Goal: Answer question/provide support: Share knowledge or assist other users

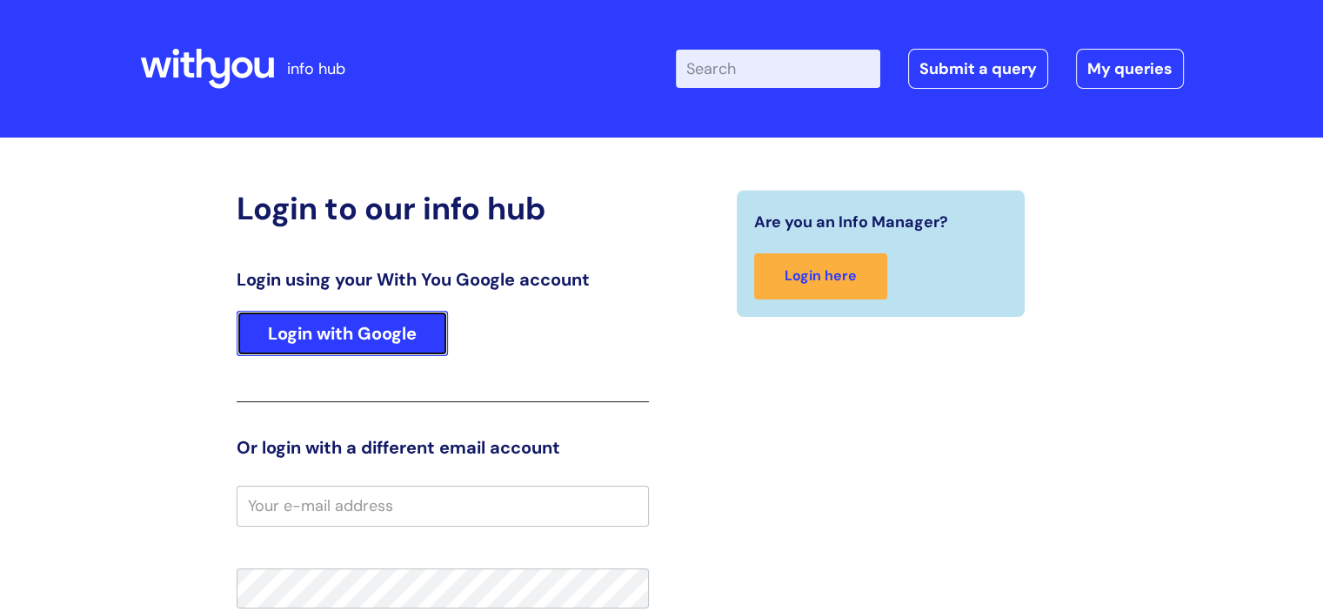
click at [355, 318] on link "Login with Google" at bounding box center [342, 333] width 211 height 45
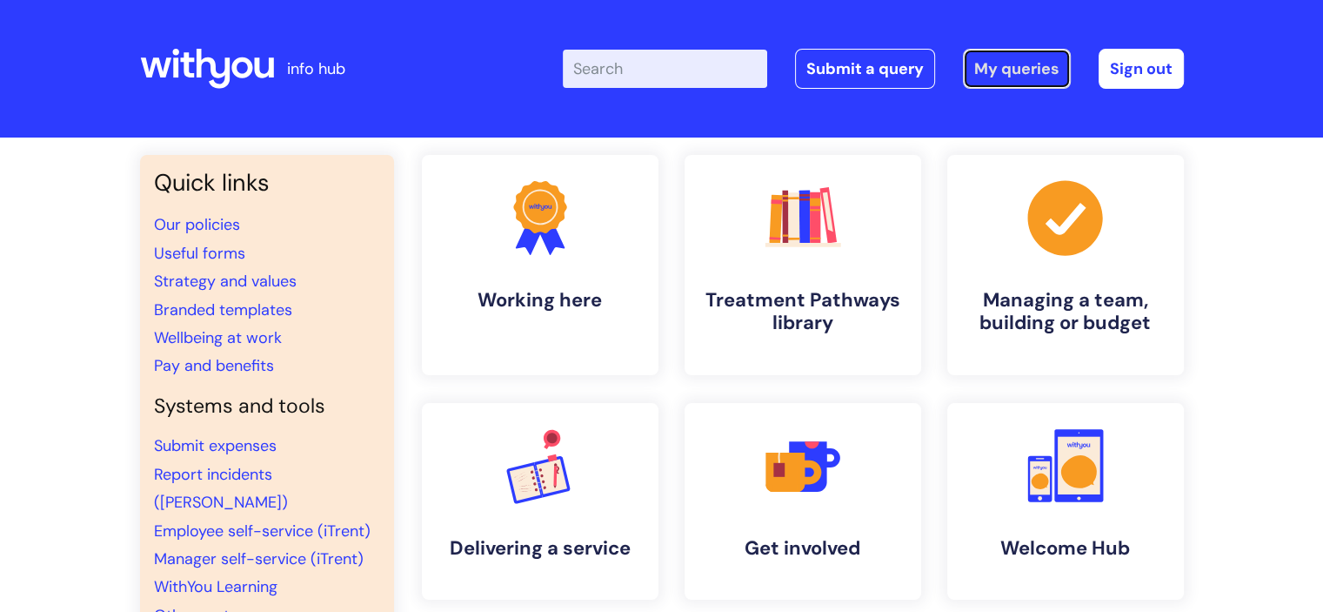
click at [971, 76] on link "My queries" at bounding box center [1017, 69] width 108 height 40
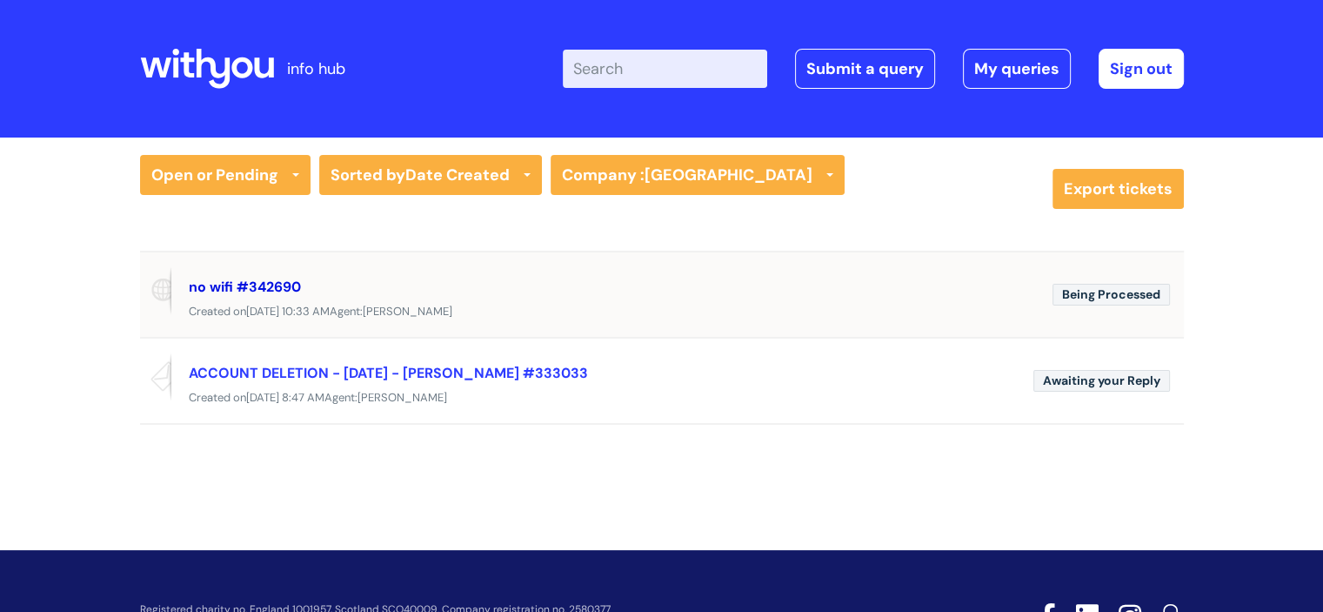
click at [216, 278] on link "no wifi #342690" at bounding box center [245, 287] width 112 height 18
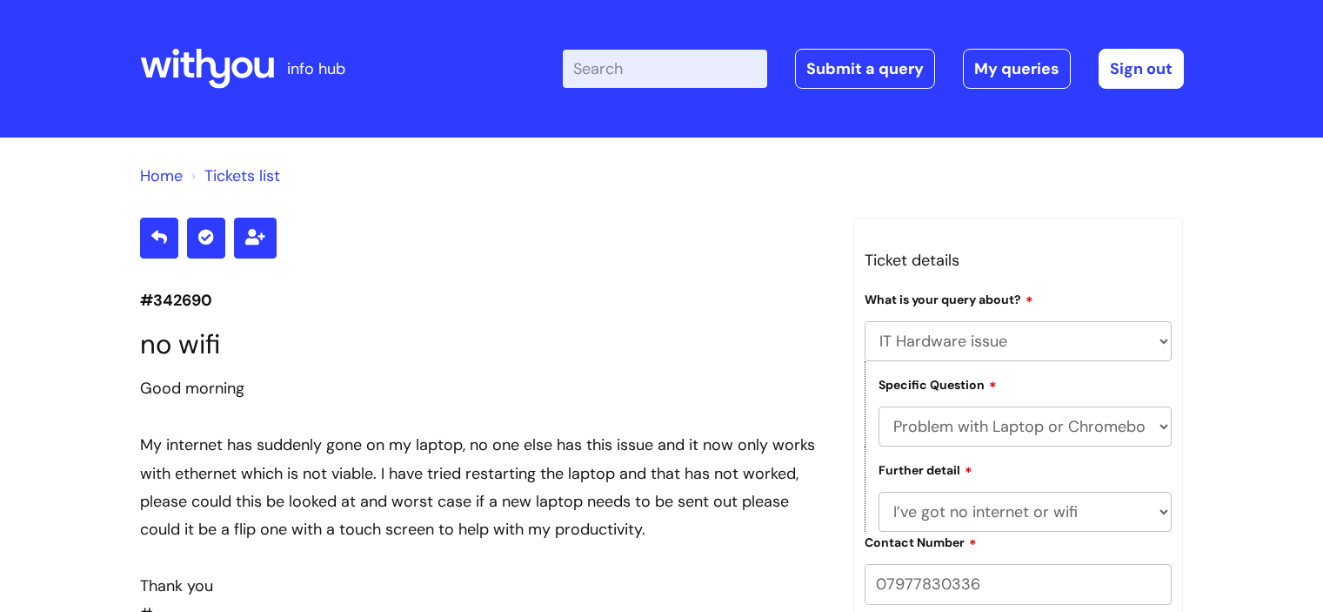
select select "IT Hardware issue"
select select "Problem with Laptop or Chromebook"
select select "I’ve got no internet or wifi"
